Goal: Task Accomplishment & Management: Complete application form

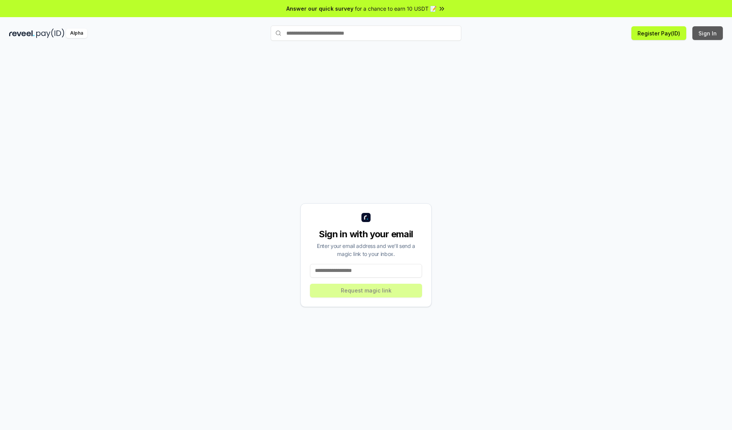
click at [708, 33] on button "Sign In" at bounding box center [707, 33] width 31 height 14
type input "**********"
click at [366, 291] on button "Request magic link" at bounding box center [366, 291] width 112 height 14
